Goal: Task Accomplishment & Management: Manage account settings

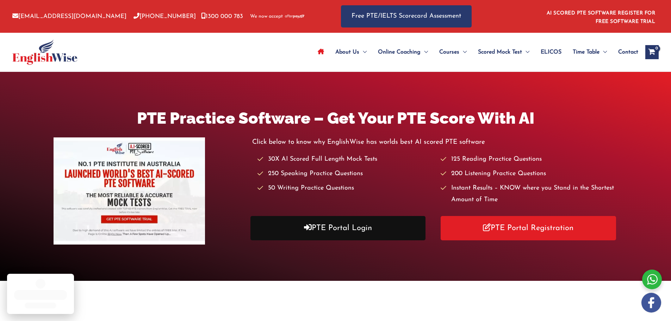
click at [352, 227] on link "PTE Portal Login" at bounding box center [339, 228] width 176 height 24
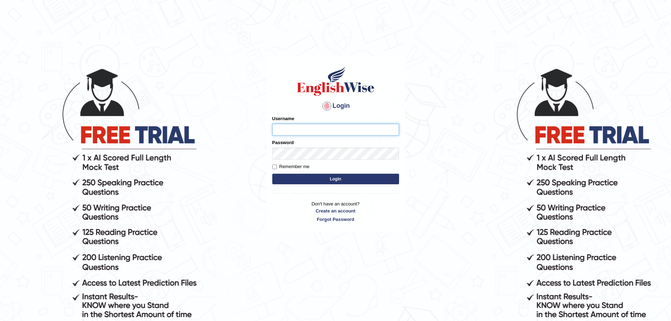
click at [302, 135] on input "Username" at bounding box center [335, 130] width 127 height 12
type input "[EMAIL_ADDRESS][DOMAIN_NAME]"
click at [293, 167] on label "Remember me" at bounding box center [290, 166] width 37 height 7
click at [277, 167] on input "Remember me" at bounding box center [274, 167] width 5 height 5
checkbox input "true"
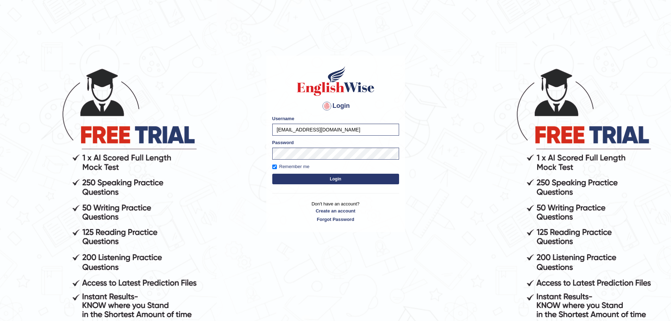
click at [297, 176] on button "Login" at bounding box center [335, 179] width 127 height 11
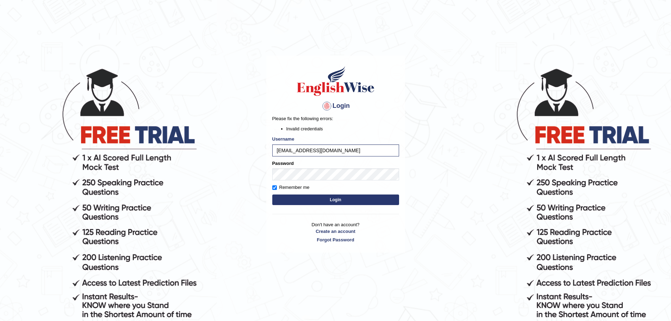
click at [315, 201] on button "Login" at bounding box center [335, 200] width 127 height 11
click at [333, 238] on link "Forgot Password" at bounding box center [335, 240] width 127 height 7
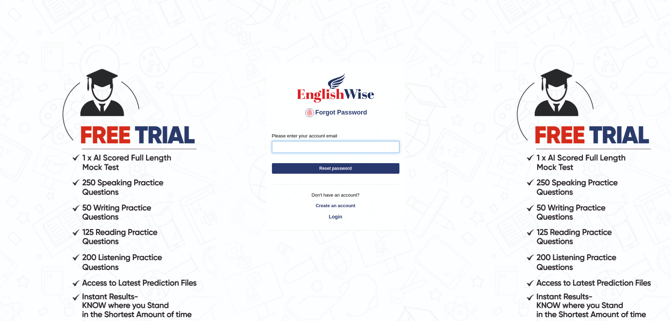
click at [293, 142] on input "Please enter your account email" at bounding box center [336, 147] width 128 height 12
type input "asharma94.official@gmail.com"
click at [272, 163] on button "Reset password" at bounding box center [336, 168] width 128 height 11
